Goal: Task Accomplishment & Management: Complete application form

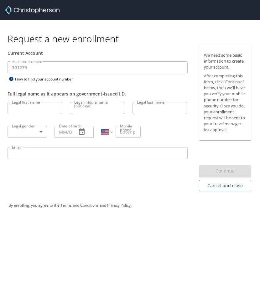
select select "US"
click at [132, 77] on div "Account number 301279 Account number How to find your account number" at bounding box center [97, 72] width 187 height 22
click at [36, 108] on input "Legal first name" at bounding box center [35, 108] width 55 height 12
type input "Suan"
type input "M"
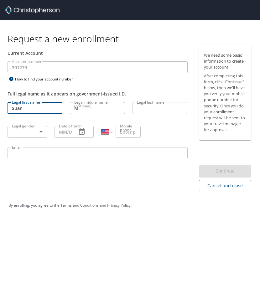
type input "[PERSON_NAME]"
type input "[PHONE_NUMBER]"
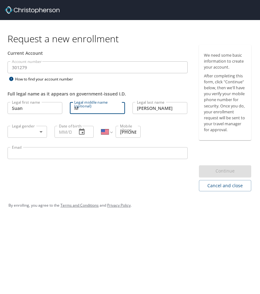
drag, startPoint x: 103, startPoint y: 112, endPoint x: 68, endPoint y: 112, distance: 34.7
click at [68, 112] on div "Legal middle name (optional) M Legal middle name (optional)" at bounding box center [97, 108] width 62 height 21
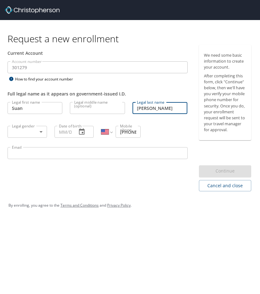
drag, startPoint x: 153, startPoint y: 107, endPoint x: 125, endPoint y: 106, distance: 27.8
click at [125, 106] on div "Legal first name Suan Legal first name Legal middle name (optional) Legal middl…" at bounding box center [97, 131] width 187 height 66
type input "[PERSON_NAME]"
click at [139, 86] on div "Full legal name as it appears on government-issued I.D." at bounding box center [97, 90] width 187 height 15
click at [36, 131] on body "Request a new enrollment Current Account Account number 301279 Account number H…" at bounding box center [130, 147] width 260 height 294
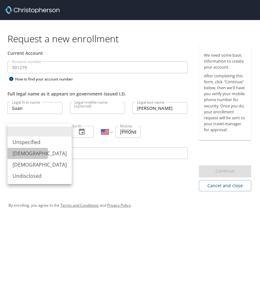
click at [25, 153] on li "[DEMOGRAPHIC_DATA]" at bounding box center [40, 153] width 64 height 11
type input "[DEMOGRAPHIC_DATA]"
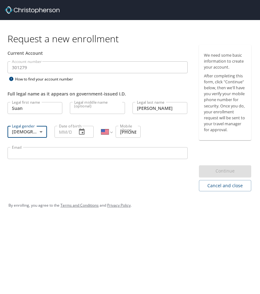
click at [67, 179] on div "Current Account Account number 301279 Account number How to find your account n…" at bounding box center [97, 118] width 195 height 146
click at [71, 132] on input "Date of birth" at bounding box center [63, 132] width 18 height 12
type input "[DATE]"
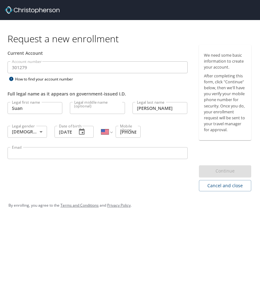
click at [122, 131] on input "[PHONE_NUMBER]" at bounding box center [127, 132] width 25 height 12
type input "[PHONE_NUMBER]"
click at [100, 185] on div "Current Account Account number 301279 Account number How to find your account n…" at bounding box center [97, 118] width 195 height 146
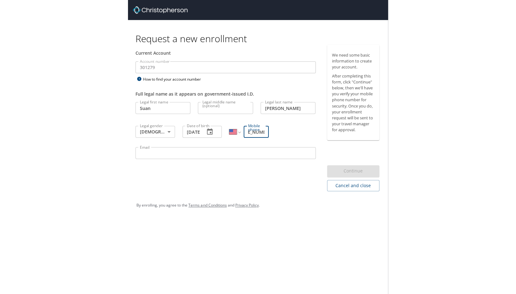
scroll to position [0, 0]
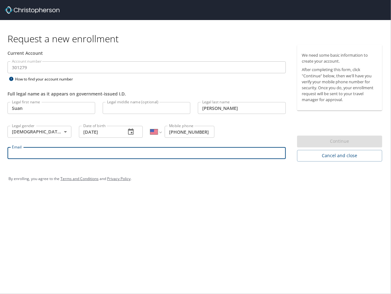
click at [73, 155] on input "Email" at bounding box center [147, 153] width 278 height 12
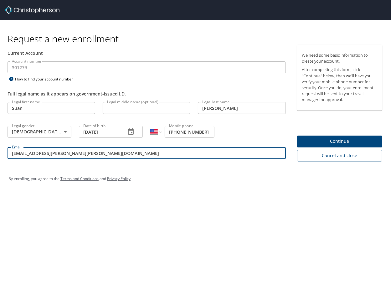
type input "[EMAIL_ADDRESS][PERSON_NAME][PERSON_NAME][DOMAIN_NAME]"
click at [198, 218] on div "Request a new enrollment Current Account Account number 301279 Account number H…" at bounding box center [195, 147] width 391 height 294
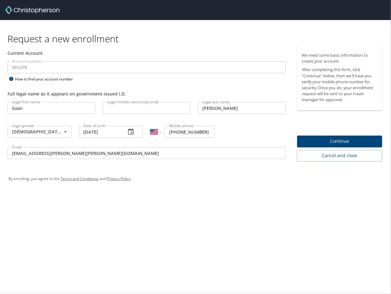
click at [259, 144] on span "Continue" at bounding box center [339, 141] width 75 height 8
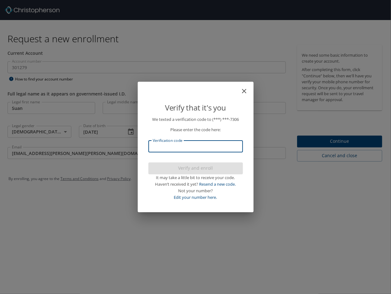
click at [188, 145] on input "Verification code" at bounding box center [195, 146] width 94 height 12
paste input "373602"
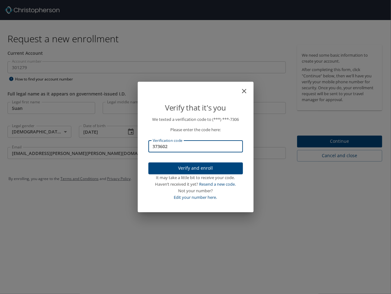
type input "373602"
click at [204, 169] on span "Verify and enroll" at bounding box center [195, 168] width 84 height 8
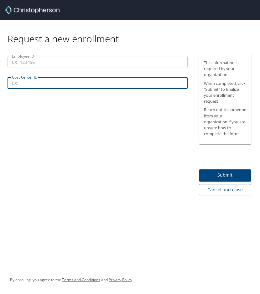
click at [35, 85] on input "Cost Center ID" at bounding box center [98, 83] width 180 height 12
paste input "CC1900"
type input "CC1900"
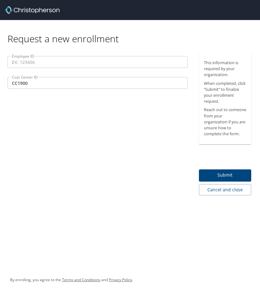
click at [51, 60] on input "Employee ID" at bounding box center [98, 62] width 180 height 12
click at [136, 90] on p at bounding box center [98, 90] width 180 height 2
click at [89, 61] on input "Employee ID" at bounding box center [98, 62] width 180 height 12
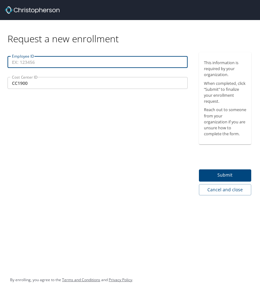
paste input "000278408"
type input "000278408"
click at [44, 114] on div "Employee ID 000278408 Employee ID Cost Center ID CC1900 Cost Center ID" at bounding box center [97, 123] width 195 height 143
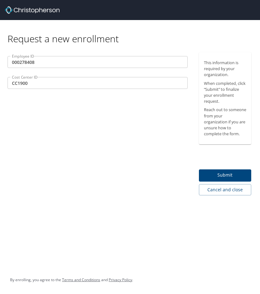
click at [222, 178] on span "Submit" at bounding box center [225, 175] width 43 height 8
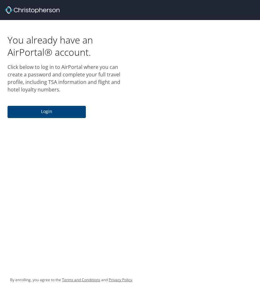
click at [36, 114] on span "Login" at bounding box center [47, 112] width 68 height 8
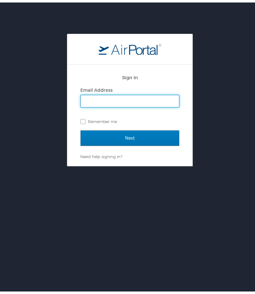
click at [138, 102] on input "Email Address" at bounding box center [130, 99] width 98 height 12
type input "[EMAIL_ADDRESS][PERSON_NAME][PERSON_NAME][DOMAIN_NAME]"
click at [154, 186] on div "Sign In Email Address [EMAIL_ADDRESS][PERSON_NAME][PERSON_NAME][DOMAIN_NAME] Re…" at bounding box center [130, 178] width 260 height 294
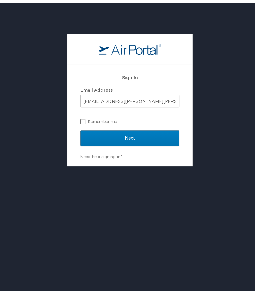
click at [80, 118] on label "Remember me" at bounding box center [129, 118] width 99 height 9
click at [80, 118] on input "Remember me" at bounding box center [82, 118] width 4 height 4
checkbox input "true"
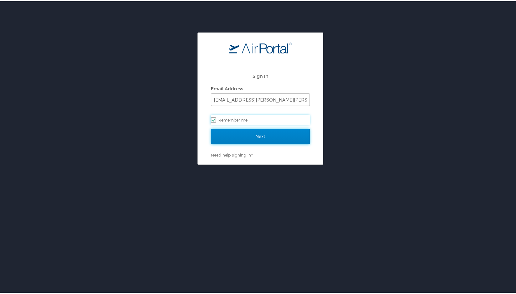
click at [259, 134] on input "Next" at bounding box center [260, 136] width 99 height 16
